Goal: Transaction & Acquisition: Purchase product/service

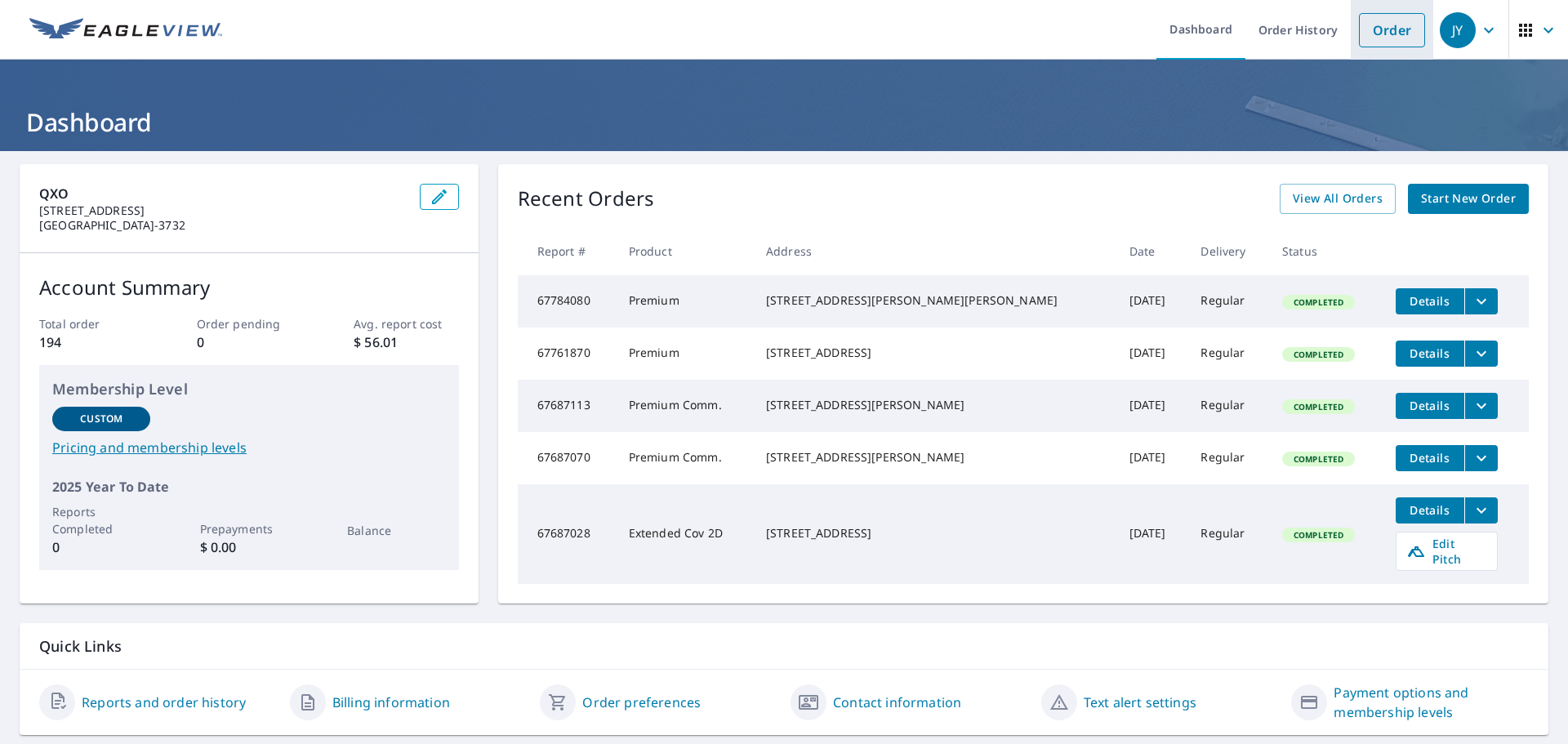
click at [1392, 32] on link "Order" at bounding box center [1392, 30] width 66 height 34
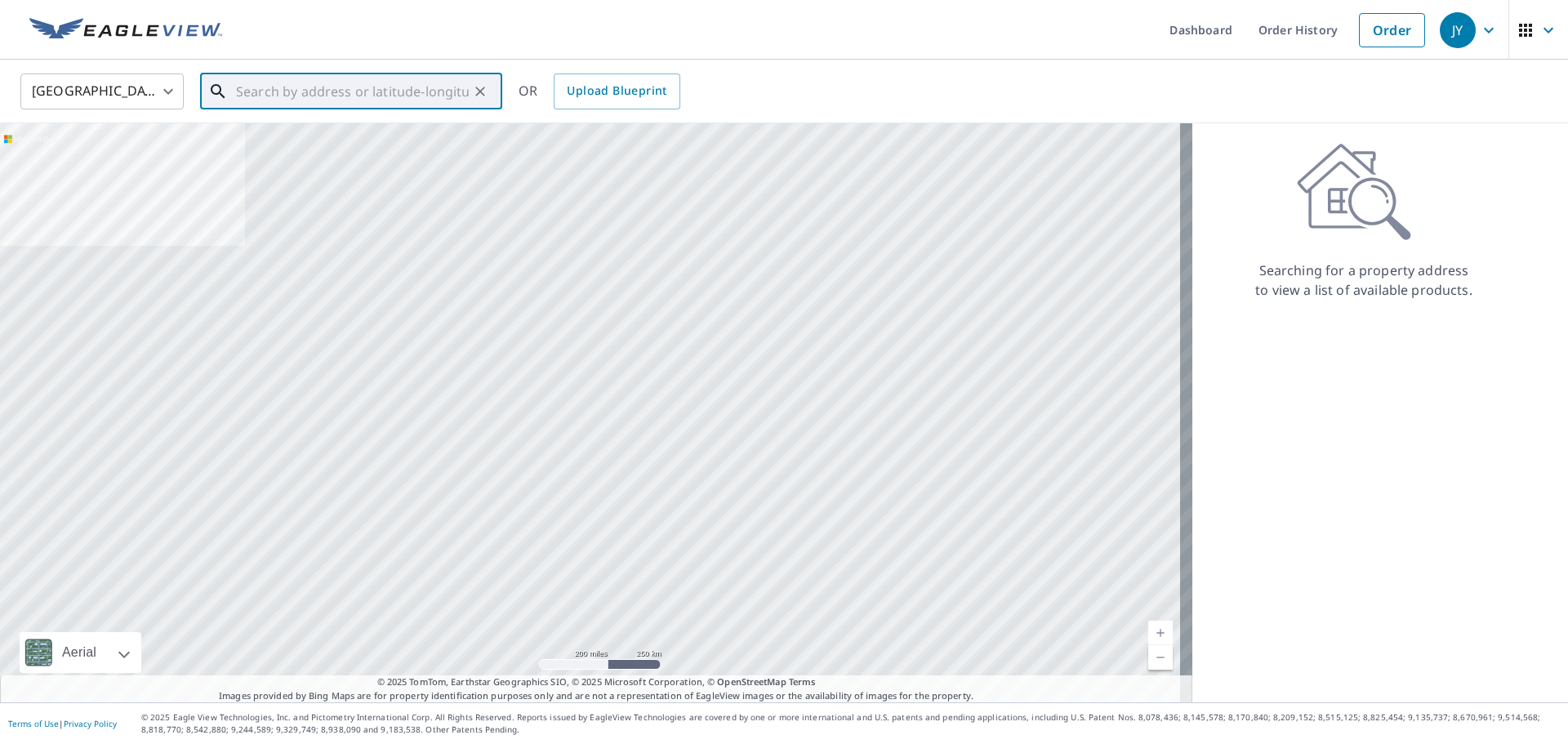
click at [443, 90] on input "text" at bounding box center [352, 92] width 233 height 46
paste input "[STREET_ADDRESS]"
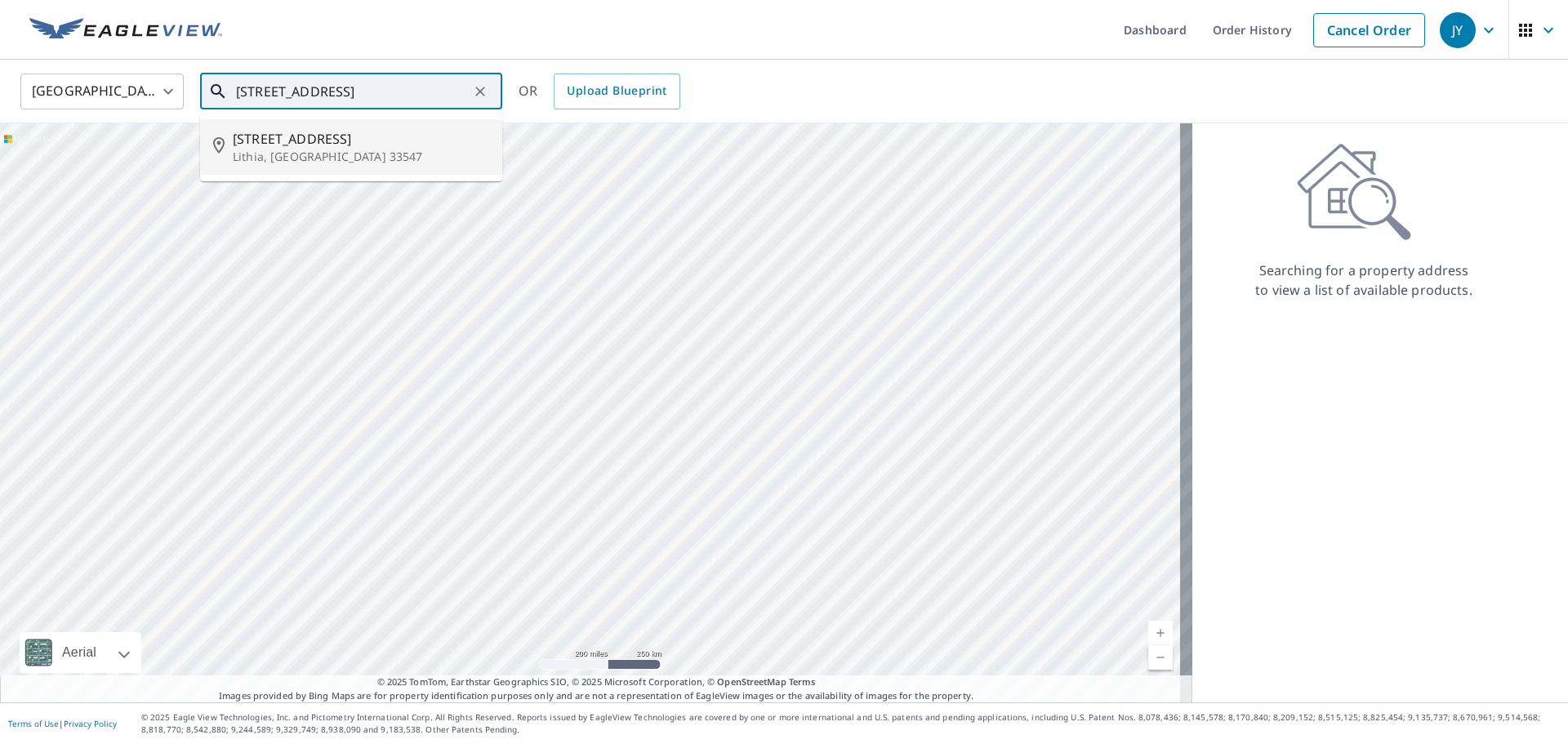
click at [366, 149] on p "Lithia, [GEOGRAPHIC_DATA] 33547" at bounding box center [360, 156] width 256 height 16
type input "[STREET_ADDRESS][PERSON_NAME]"
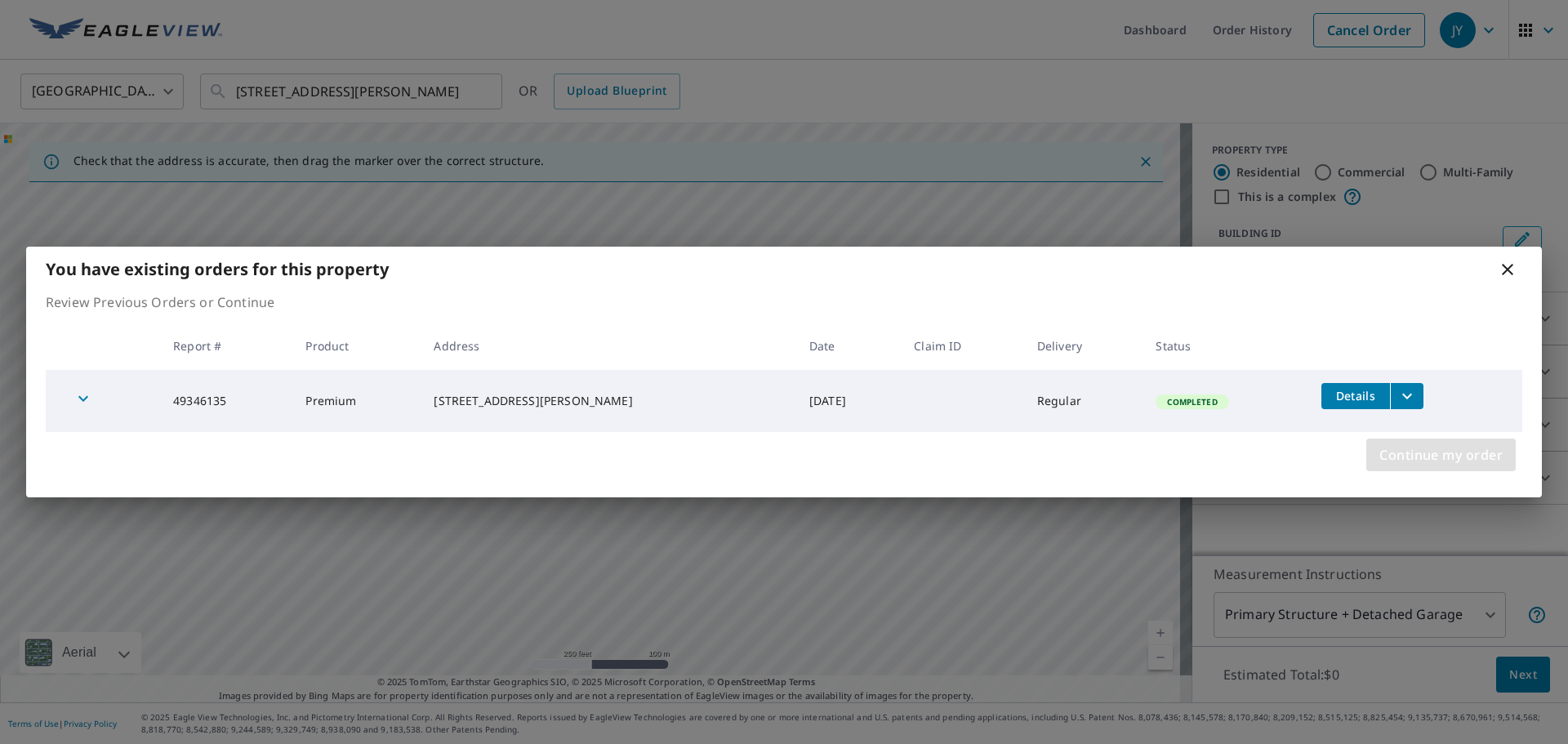
click at [1436, 459] on span "Continue my order" at bounding box center [1440, 455] width 123 height 23
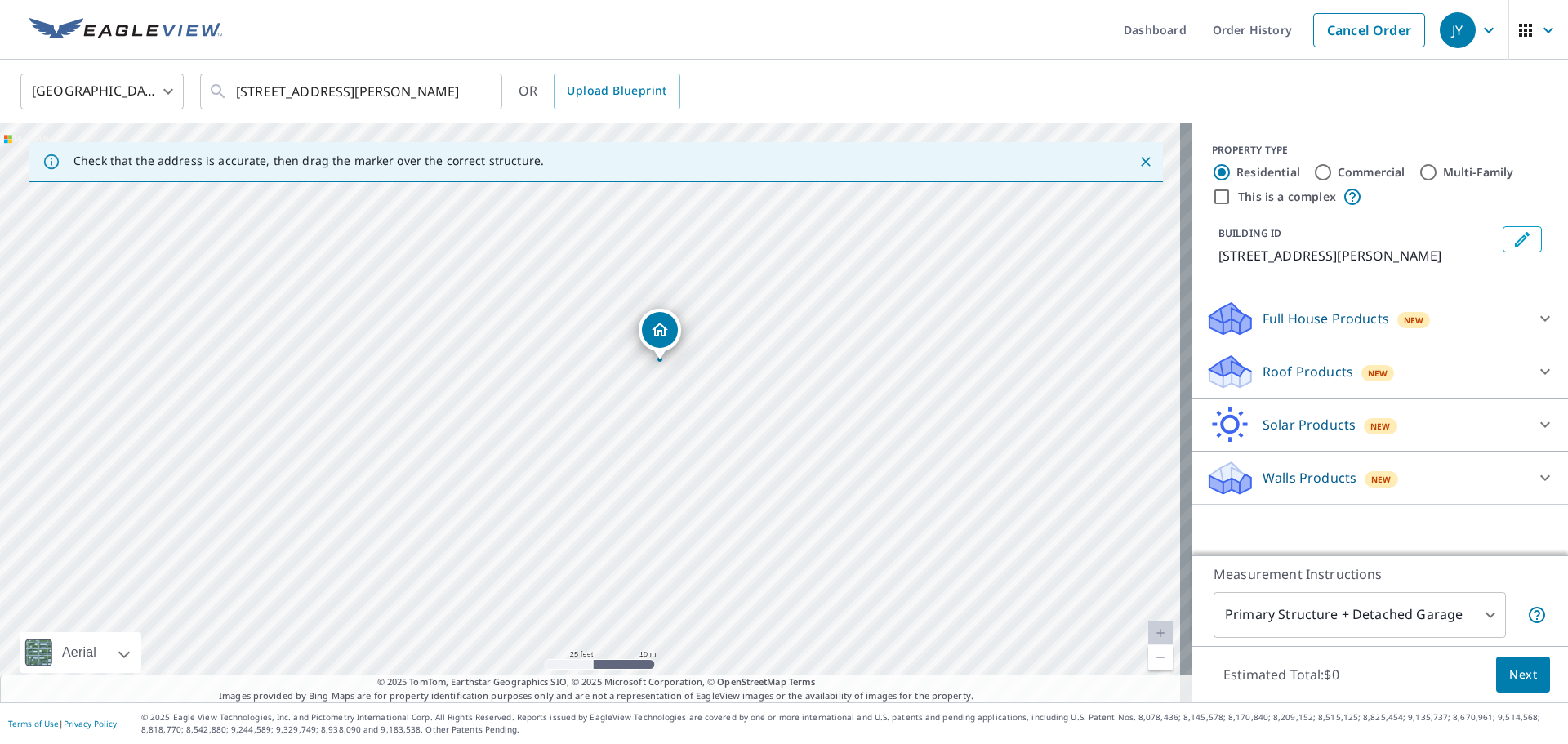
click at [1473, 391] on div "Roof Products New" at bounding box center [1365, 372] width 320 height 38
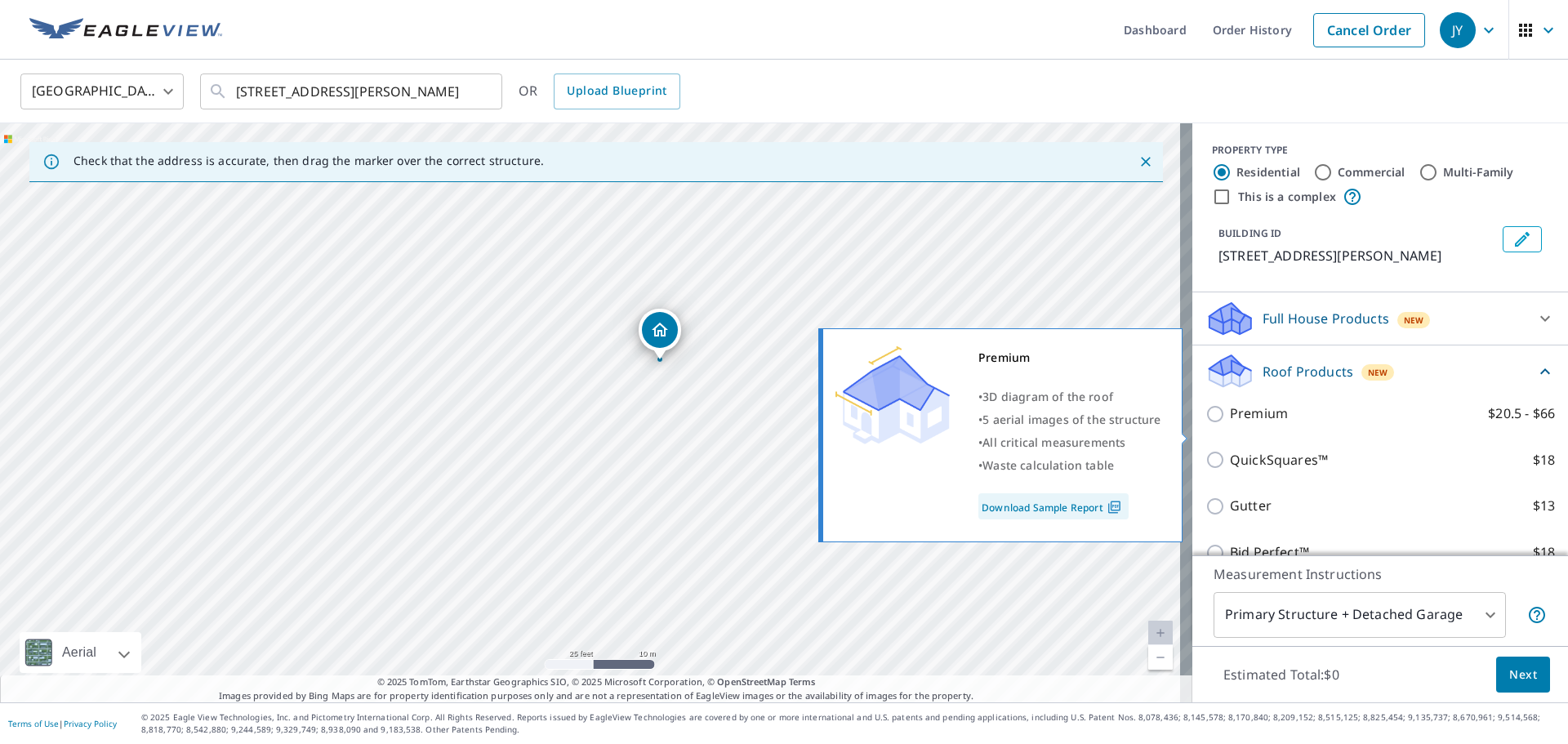
click at [1230, 424] on p "Premium" at bounding box center [1259, 414] width 58 height 20
click at [1220, 424] on input "Premium $20.5 - $66" at bounding box center [1217, 414] width 25 height 20
checkbox input "true"
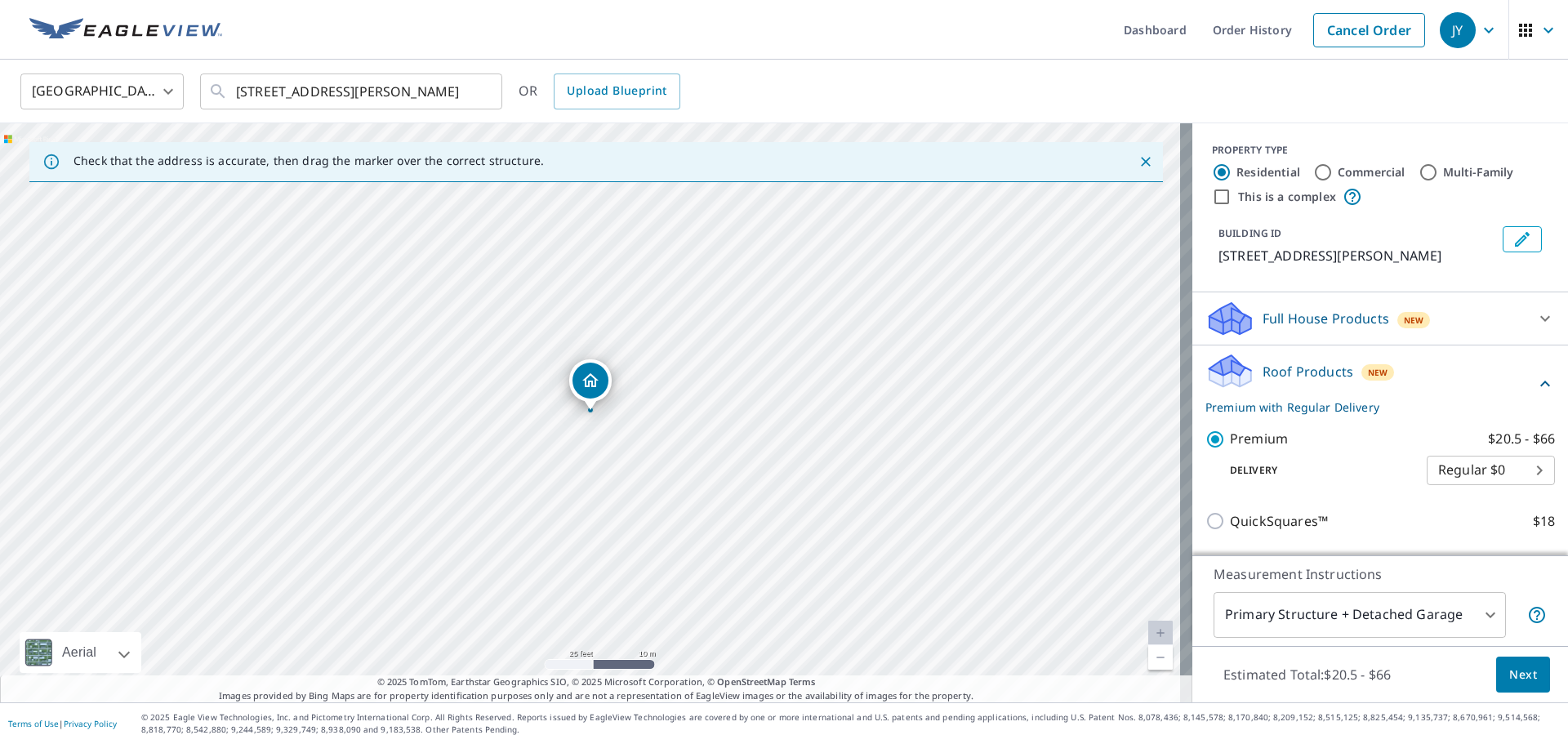
click at [1513, 680] on span "Next" at bounding box center [1523, 675] width 28 height 20
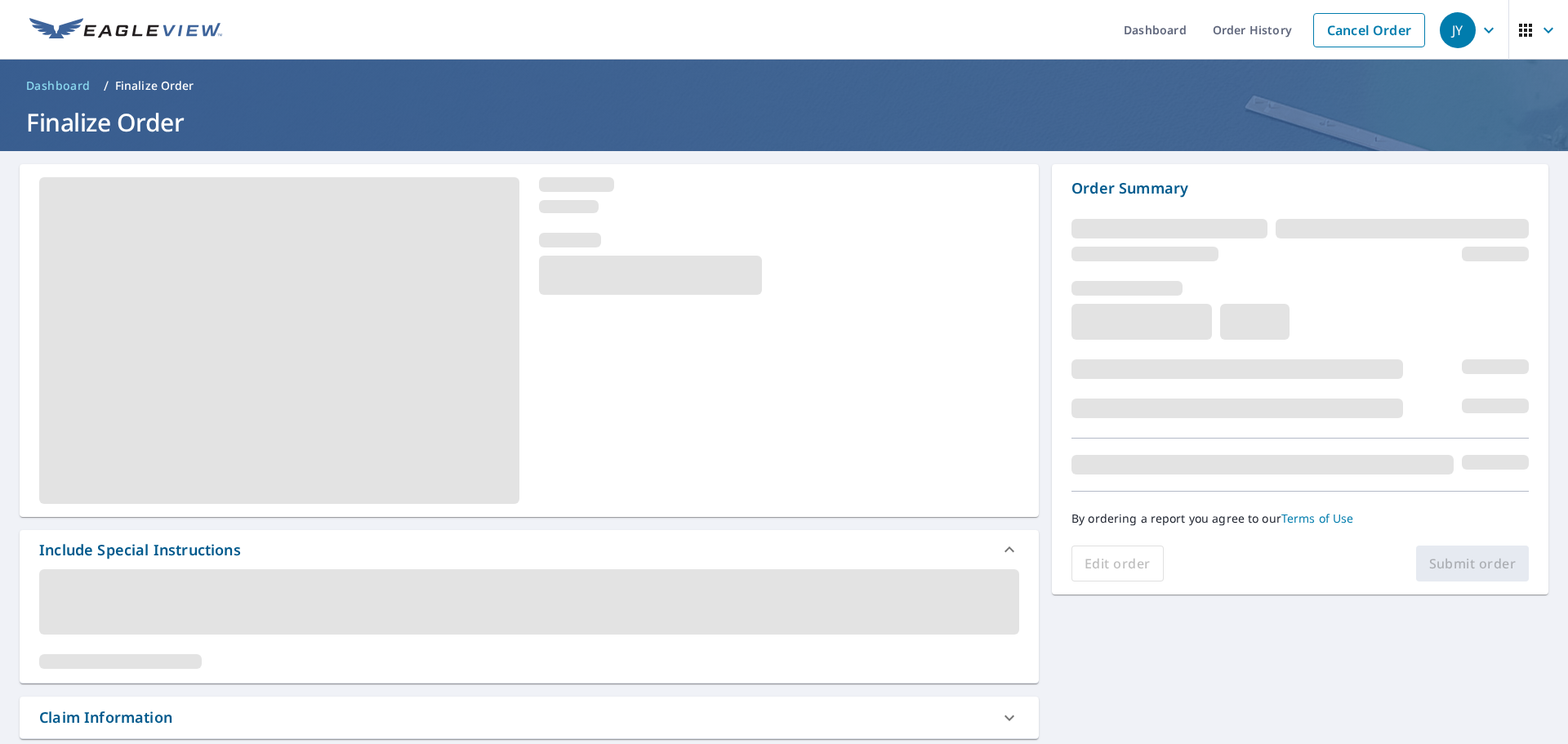
scroll to position [327, 0]
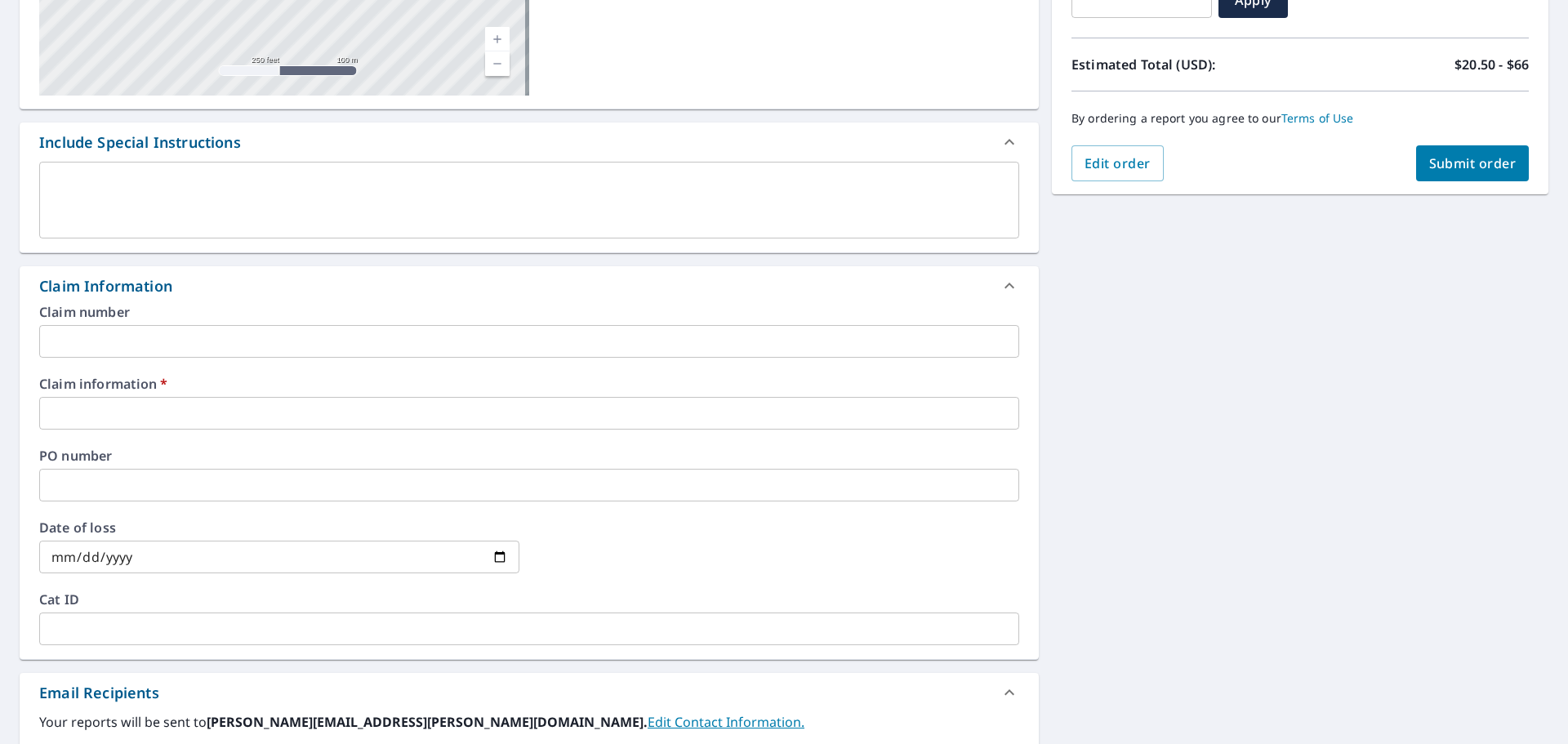
click at [393, 427] on input "text" at bounding box center [529, 413] width 980 height 32
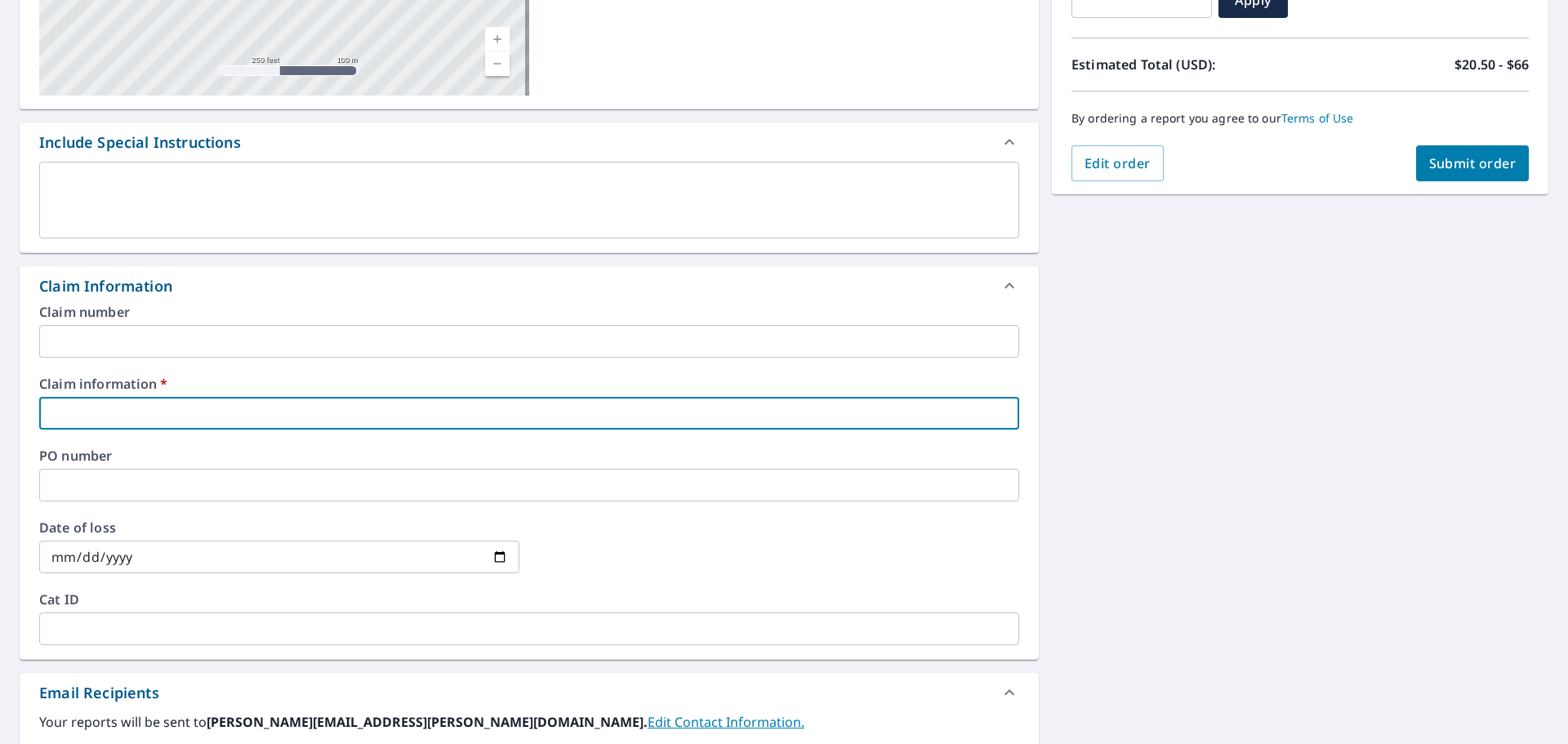
type input "415426"
checkbox input "true"
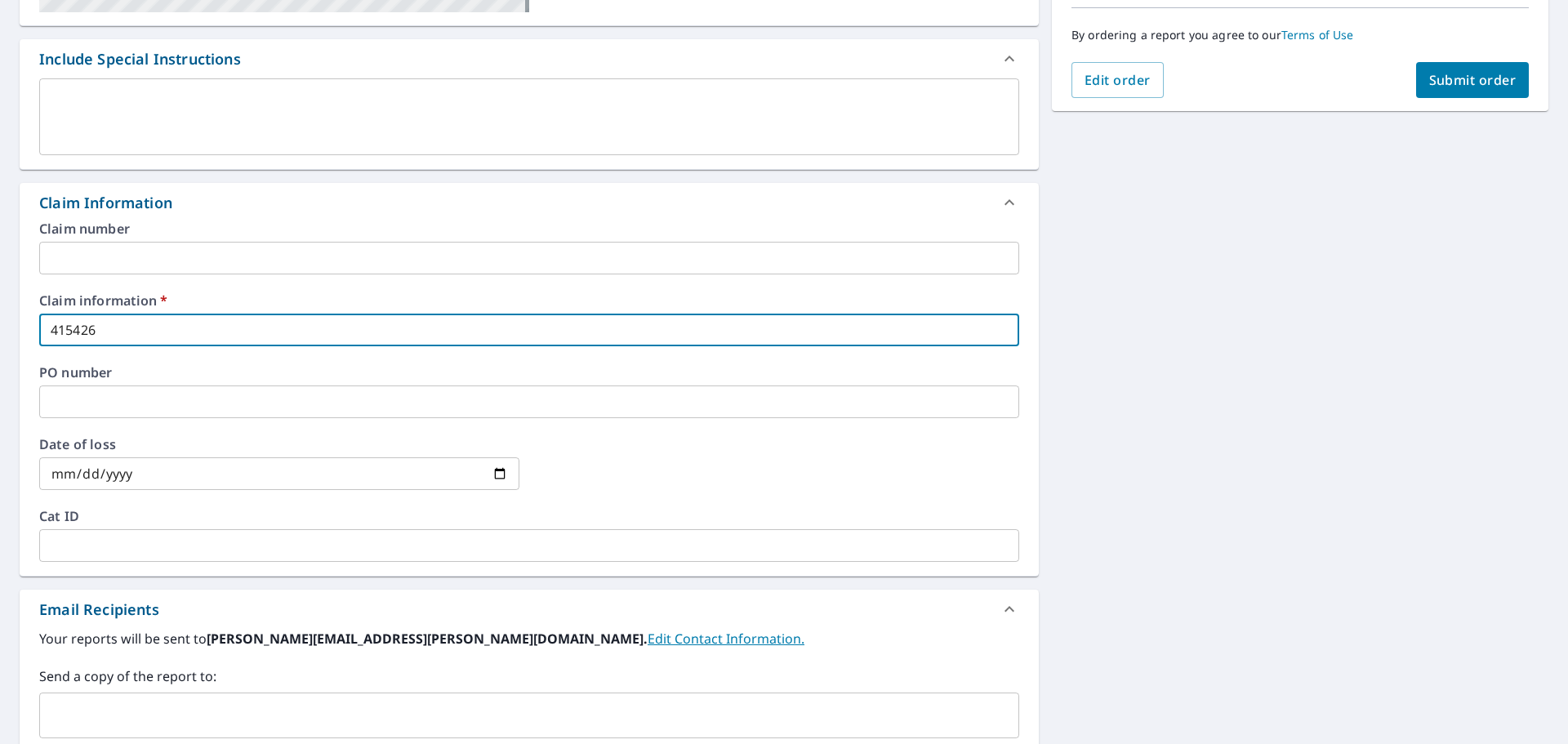
scroll to position [490, 0]
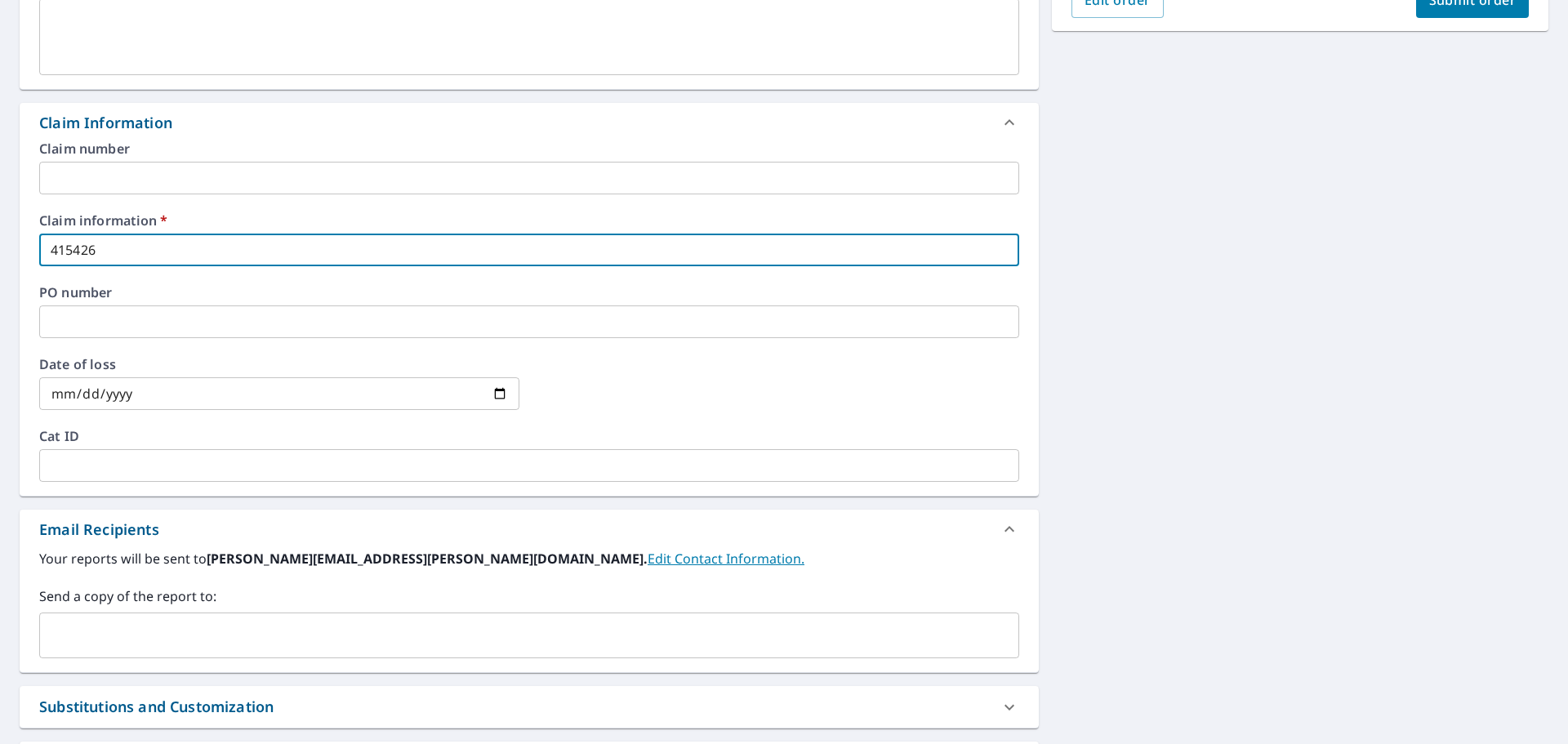
click at [188, 645] on input "text" at bounding box center [517, 636] width 940 height 31
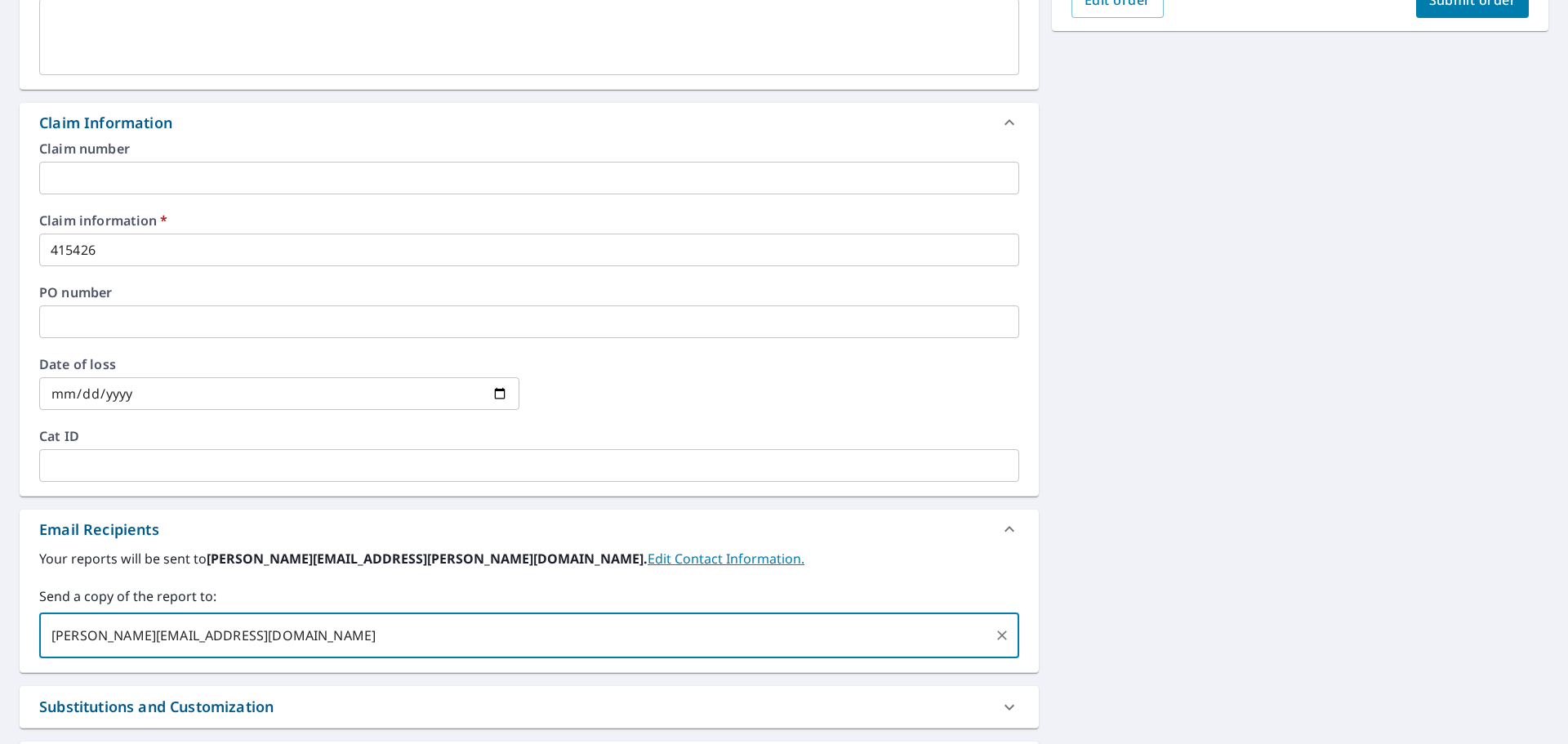
type input "[PERSON_NAME][EMAIL_ADDRESS][DOMAIN_NAME]"
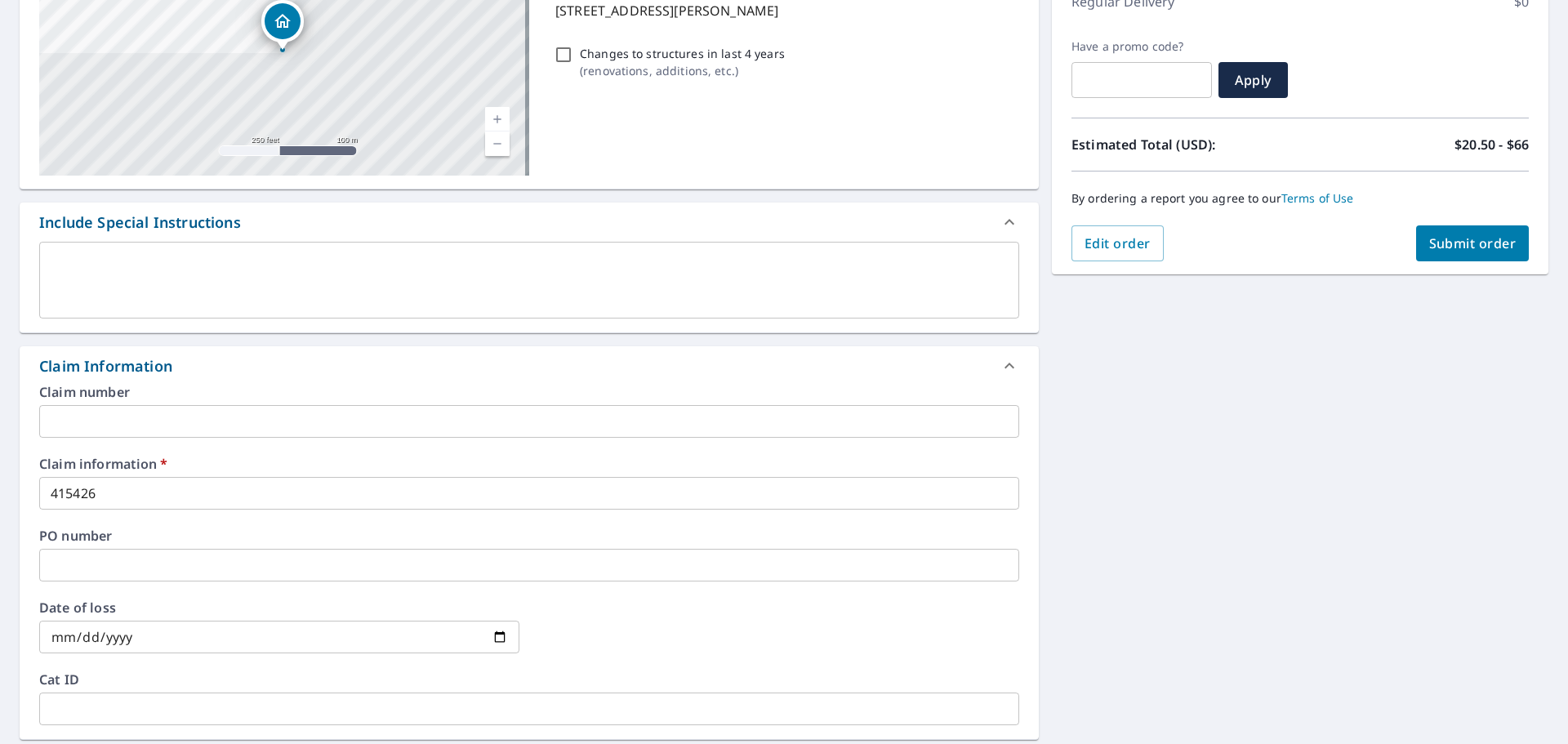
scroll to position [245, 0]
click at [1449, 251] on span "Submit order" at bounding box center [1473, 245] width 88 height 18
checkbox input "true"
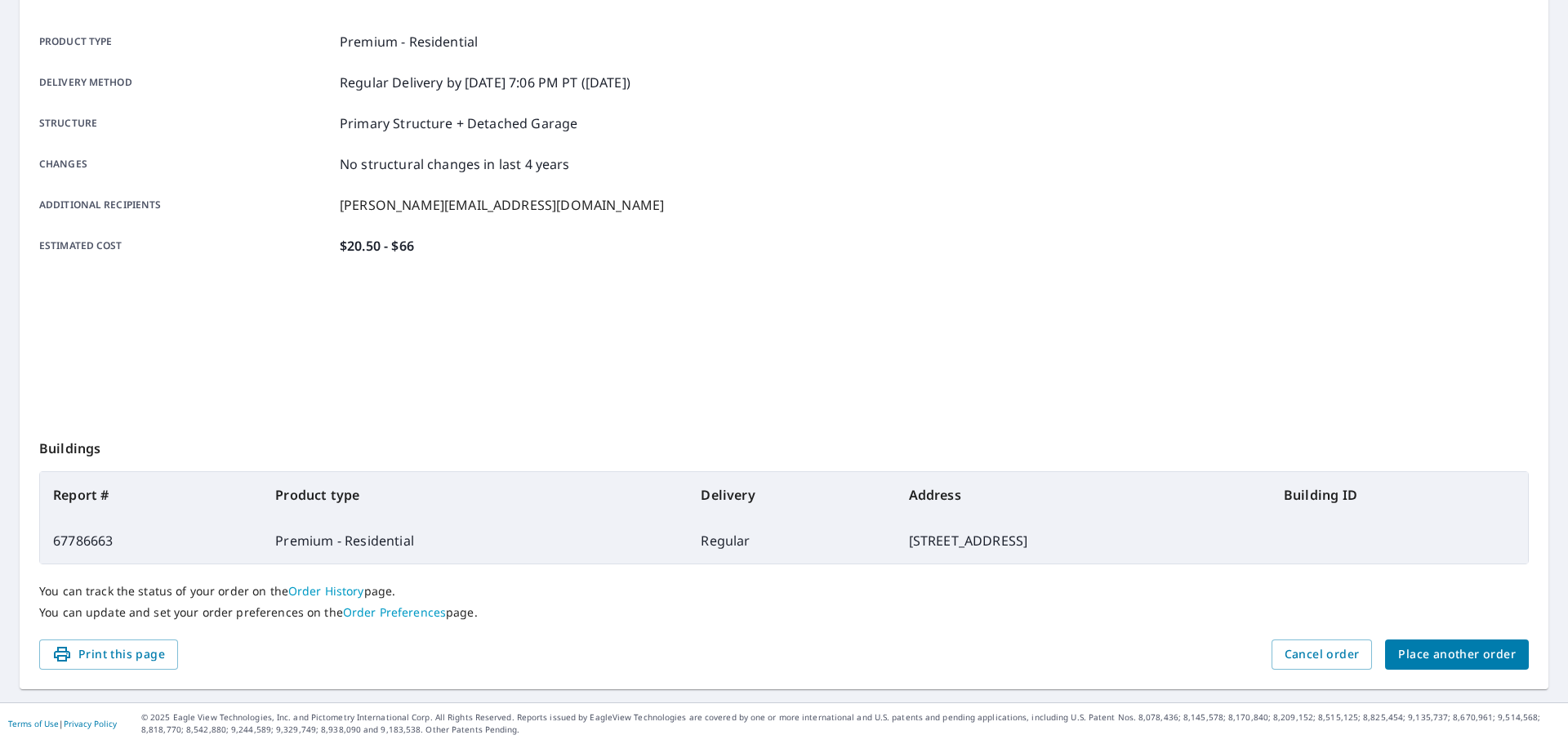
scroll to position [217, 0]
